Goal: Answer question/provide support: Answer question/provide support

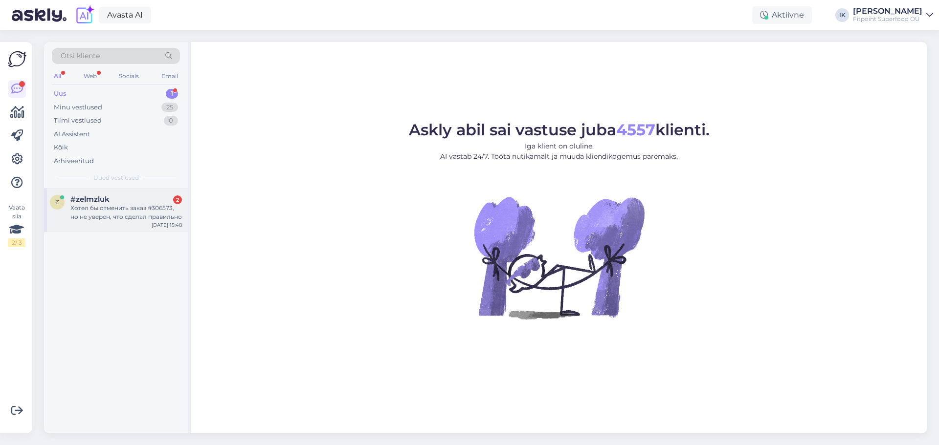
click at [141, 209] on div "Хотел бы отменить заказ #306573, но не уверен, что сделал правильно" at bounding box center [125, 213] width 111 height 18
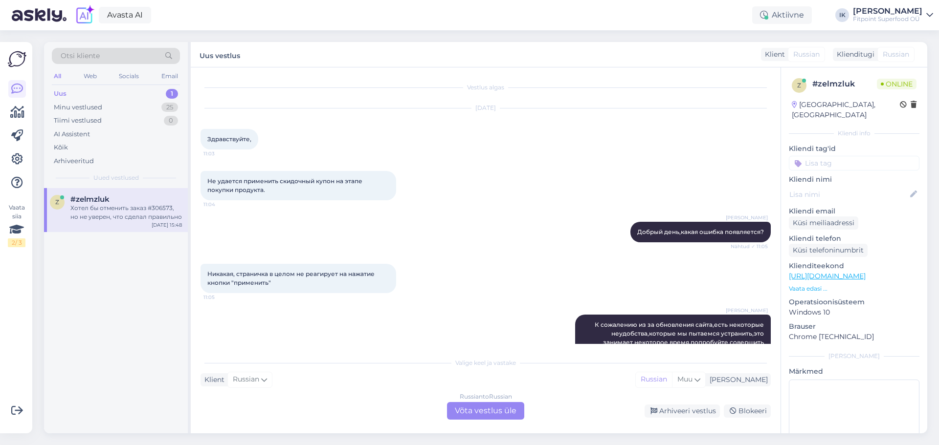
scroll to position [226, 0]
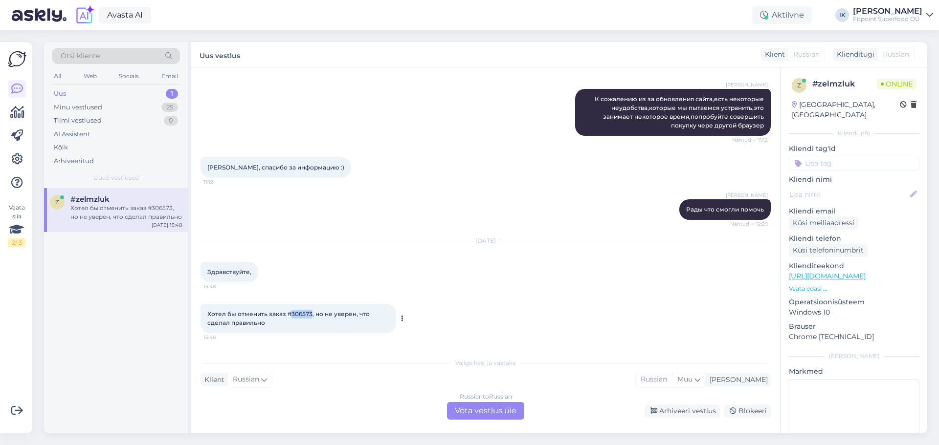
drag, startPoint x: 290, startPoint y: 315, endPoint x: 309, endPoint y: 315, distance: 19.6
click at [309, 315] on span "Хотел бы отменить заказ #306573, но не уверен, что сделал правильно" at bounding box center [289, 318] width 164 height 16
copy span "306573"
click at [493, 410] on div "Russian to Russian Võta vestlus üle" at bounding box center [485, 411] width 77 height 18
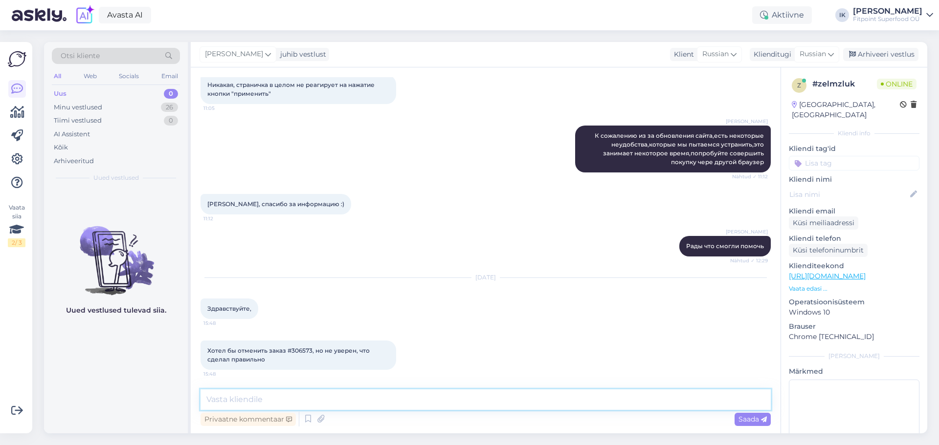
click at [455, 402] on textarea at bounding box center [485, 400] width 570 height 21
click at [202, 399] on textarea "Мы аннулируем ваш заказ" at bounding box center [485, 400] width 570 height 21
type textarea "Здравствуйте,мы аннулируем ваш заказ"
click at [376, 399] on textarea "Здравствуйте,мы аннулируем ваш заказ" at bounding box center [485, 400] width 570 height 21
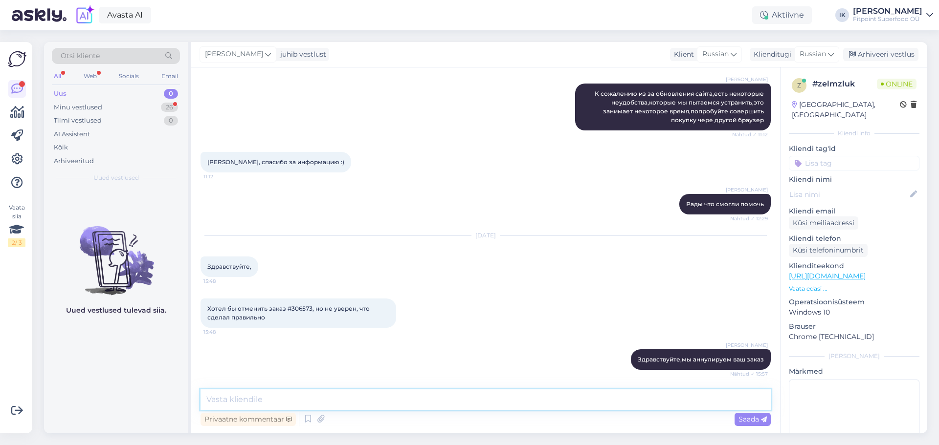
scroll to position [273, 0]
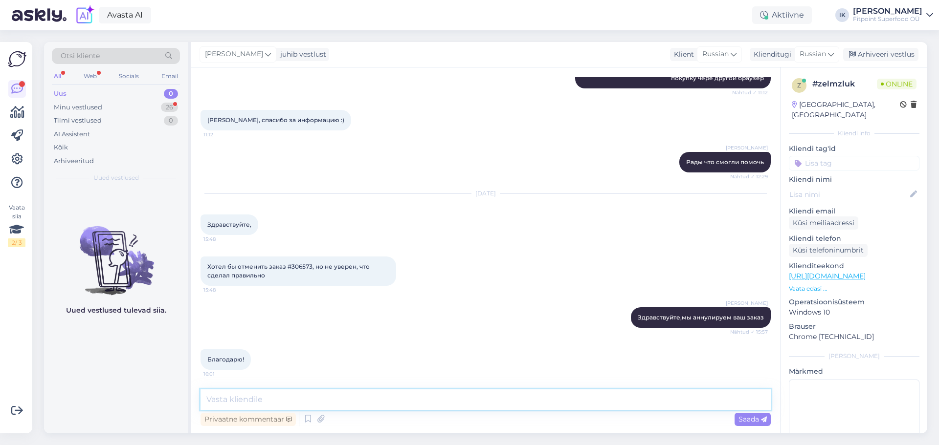
click at [283, 396] on textarea at bounding box center [485, 400] width 570 height 21
type textarea "H"
type textarea "h"
type textarea "Рады что смогли помочь"
